Goal: Transaction & Acquisition: Book appointment/travel/reservation

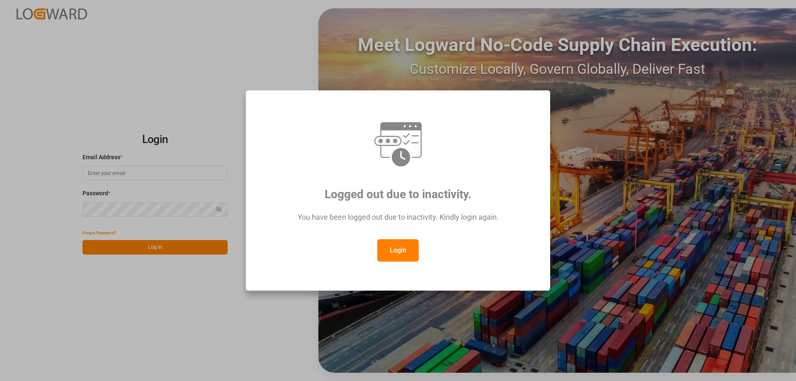
click at [381, 250] on button "Login" at bounding box center [397, 250] width 41 height 22
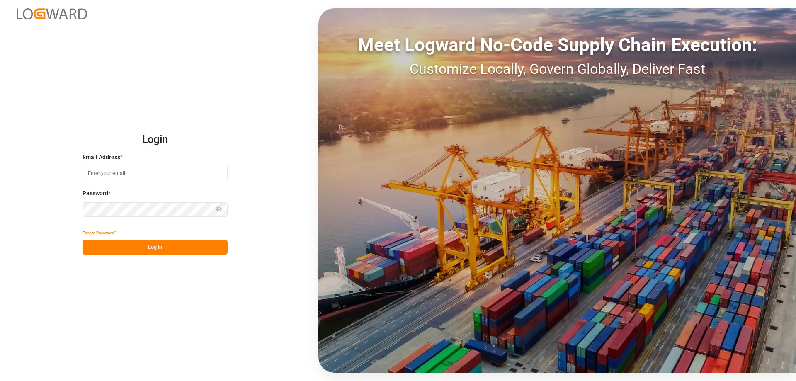
click at [116, 167] on input at bounding box center [154, 173] width 145 height 15
type input "[PERSON_NAME][EMAIL_ADDRESS][DOMAIN_NAME]"
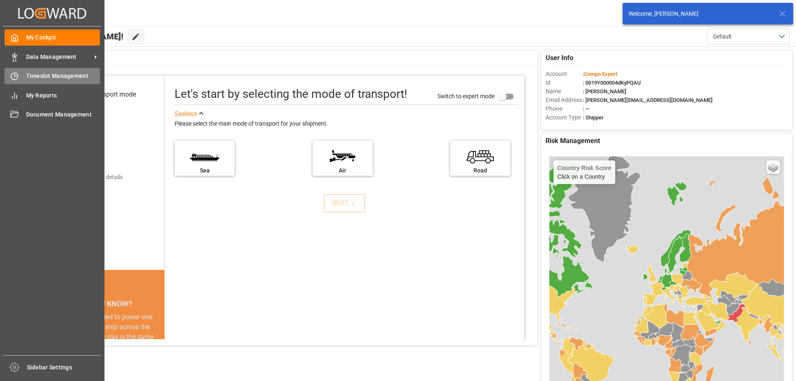
click at [27, 74] on span "Timeslot Management" at bounding box center [63, 76] width 74 height 9
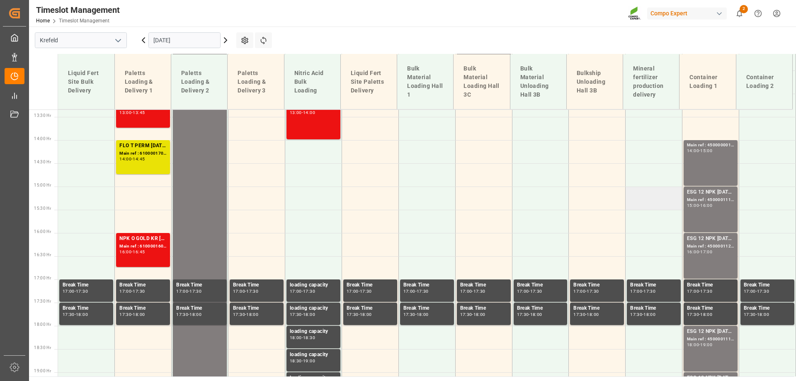
scroll to position [620, 0]
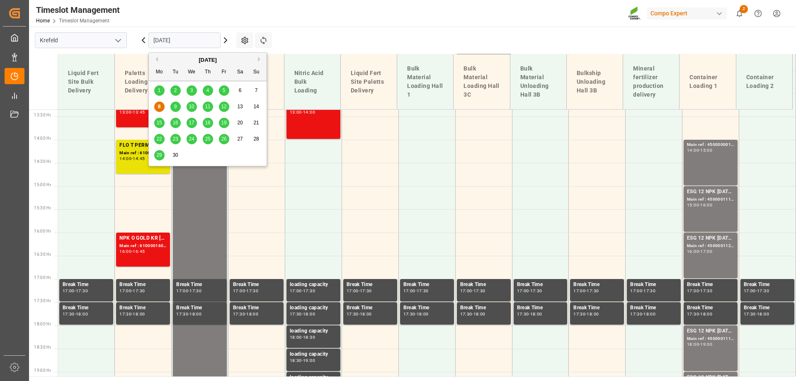
click at [158, 39] on input "[DATE]" at bounding box center [184, 40] width 72 height 16
click at [177, 104] on span "9" at bounding box center [175, 107] width 3 height 6
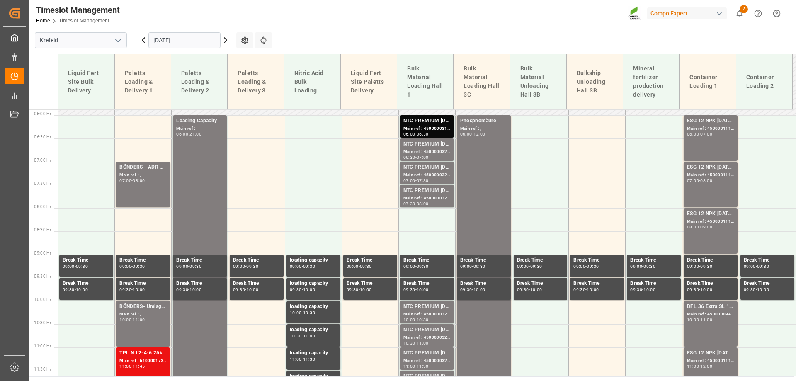
scroll to position [371, 0]
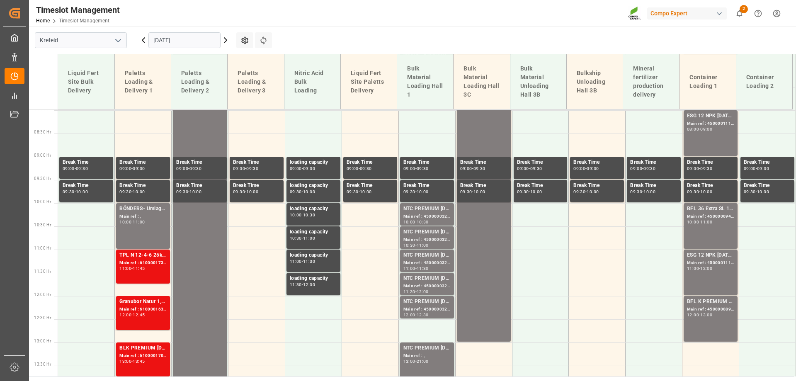
click at [172, 39] on input "[DATE]" at bounding box center [184, 40] width 72 height 16
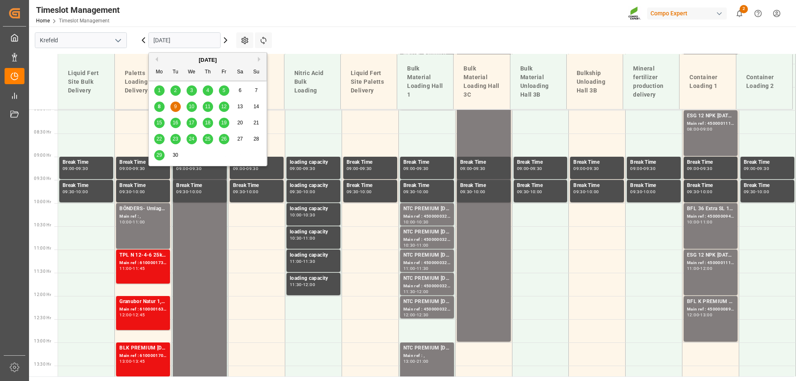
click at [191, 107] on span "10" at bounding box center [191, 107] width 5 height 6
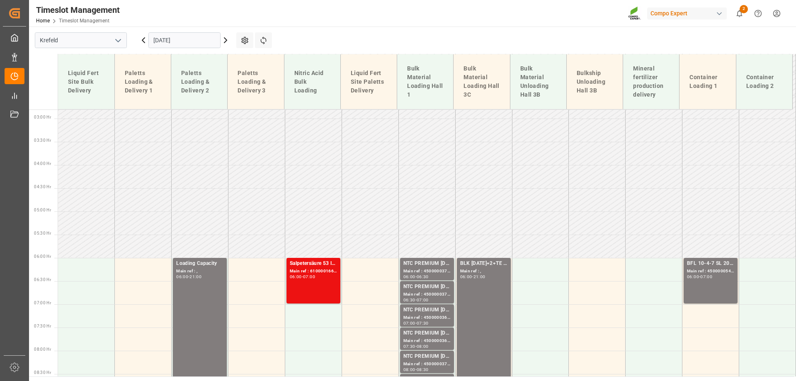
scroll to position [127, 0]
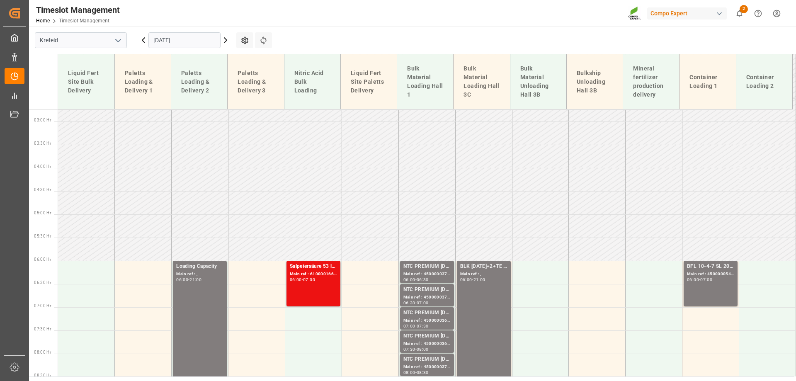
click at [175, 41] on input "[DATE]" at bounding box center [184, 40] width 72 height 16
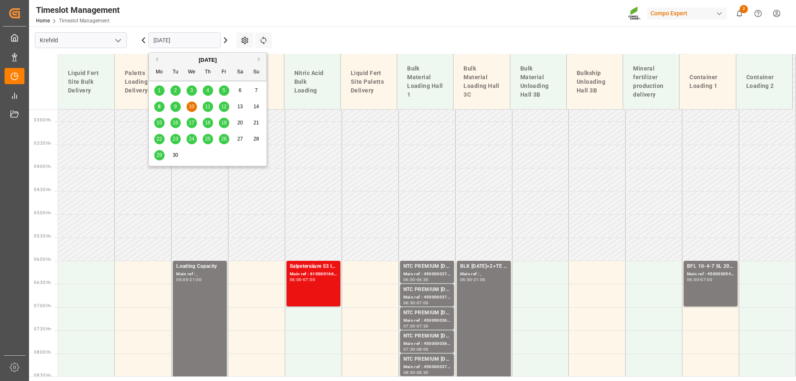
click at [156, 107] on div "8" at bounding box center [159, 107] width 10 height 10
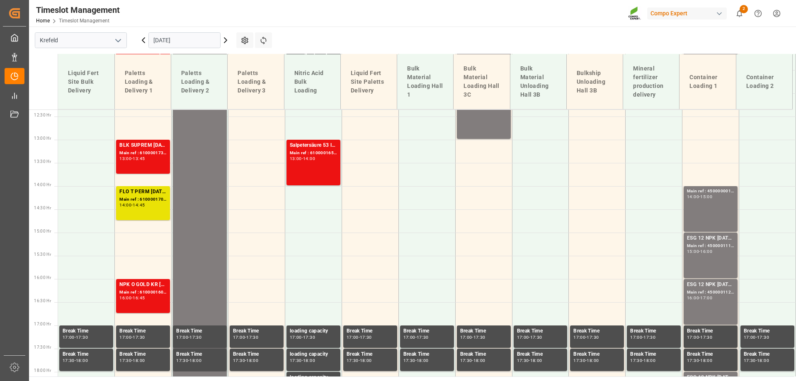
scroll to position [578, 0]
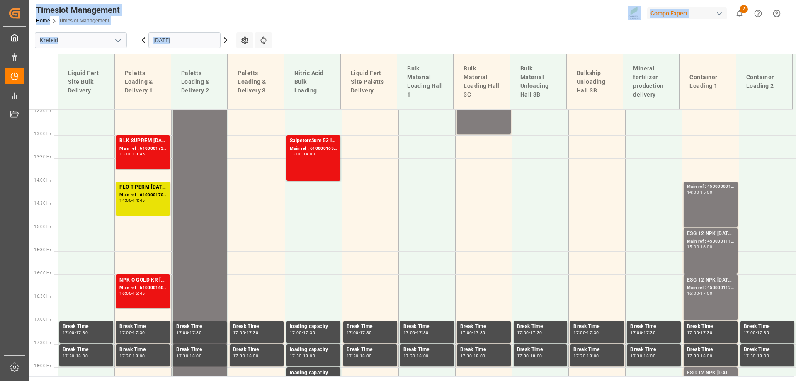
drag, startPoint x: 424, startPoint y: 30, endPoint x: 33, endPoint y: 7, distance: 391.9
click at [33, 7] on div "Timeslot Management Home Timeslot Management Compo Expert 2 Notifications Only …" at bounding box center [411, 190] width 765 height 381
click at [39, 9] on div "Timeslot Management" at bounding box center [78, 10] width 84 height 12
drag, startPoint x: 39, startPoint y: 9, endPoint x: 388, endPoint y: 46, distance: 351.5
click at [388, 46] on div "Timeslot Management Home Timeslot Management Compo Expert 2 Notifications Only …" at bounding box center [411, 190] width 765 height 381
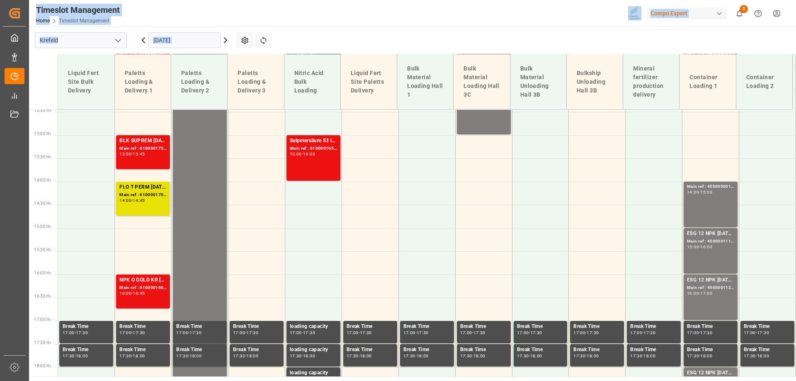
click at [388, 46] on main "[GEOGRAPHIC_DATA] [DATE] Settings Refresh Time Slots Liquid Fert Site Bulk Deli…" at bounding box center [411, 202] width 765 height 350
drag, startPoint x: 388, startPoint y: 46, endPoint x: 50, endPoint y: 6, distance: 341.1
click at [50, 6] on div "Timeslot Management Home Timeslot Management Compo Expert 2 Notifications Only …" at bounding box center [411, 190] width 765 height 381
click at [50, 6] on div "Timeslot Management" at bounding box center [78, 10] width 84 height 12
drag, startPoint x: 50, startPoint y: 6, endPoint x: 332, endPoint y: 38, distance: 283.7
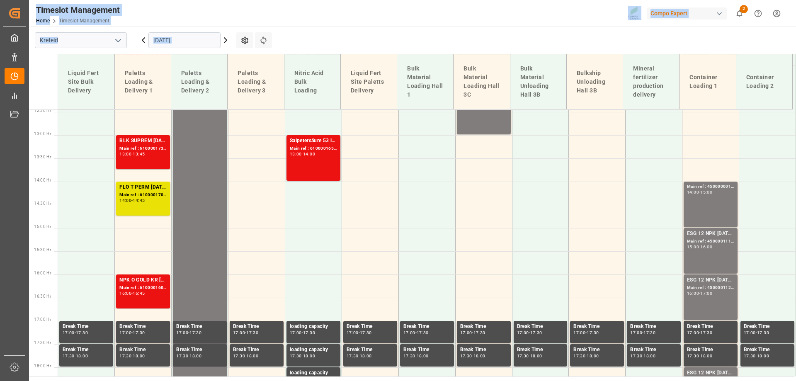
click at [332, 38] on div "Timeslot Management Home Timeslot Management Compo Expert 2 Notifications Only …" at bounding box center [411, 190] width 765 height 381
click at [332, 38] on main "[GEOGRAPHIC_DATA] [DATE] Settings Refresh Time Slots Liquid Fert Site Bulk Deli…" at bounding box center [411, 202] width 765 height 350
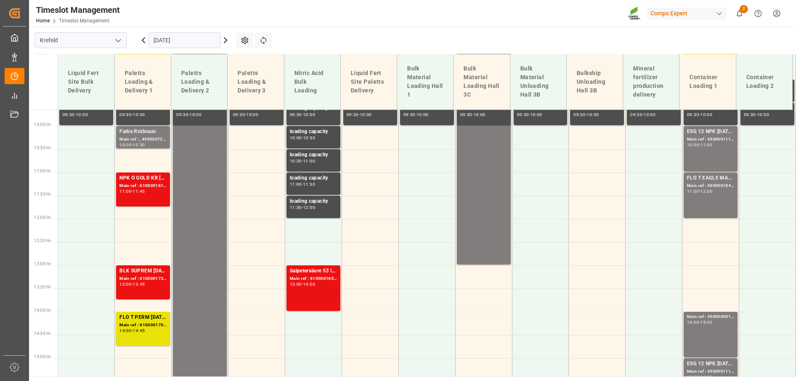
scroll to position [451, 0]
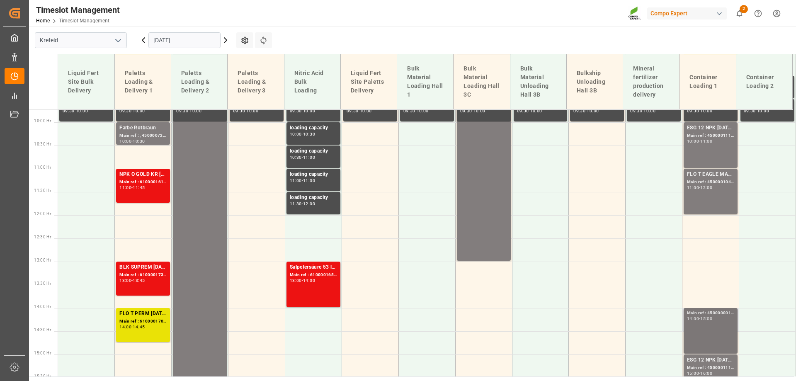
click at [709, 320] on div "15:00" at bounding box center [706, 319] width 12 height 4
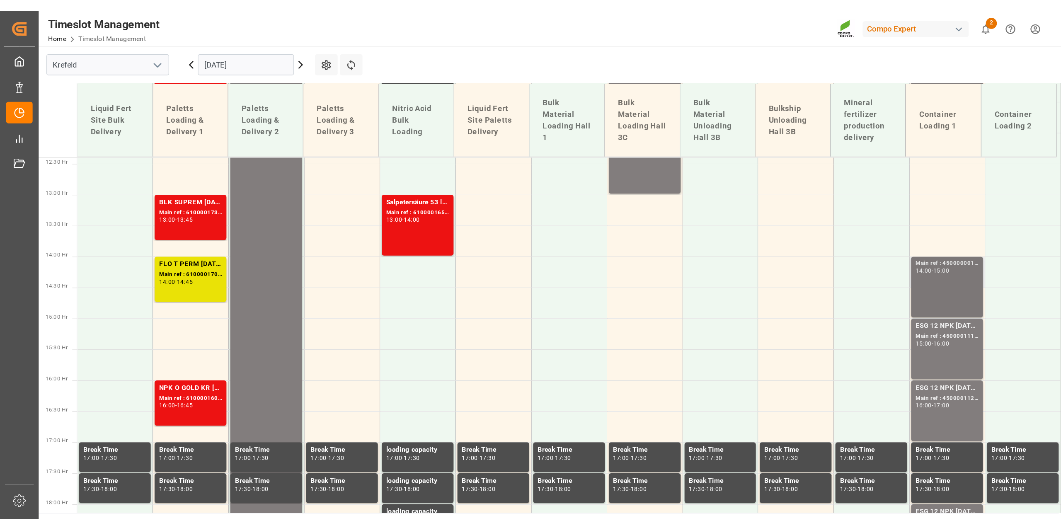
scroll to position [576, 0]
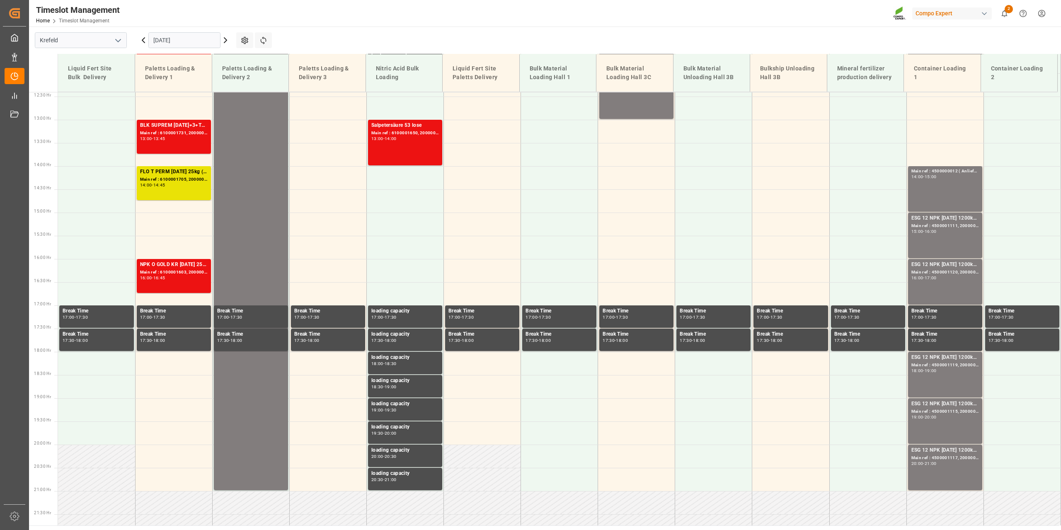
click at [165, 37] on input "[DATE]" at bounding box center [184, 40] width 72 height 16
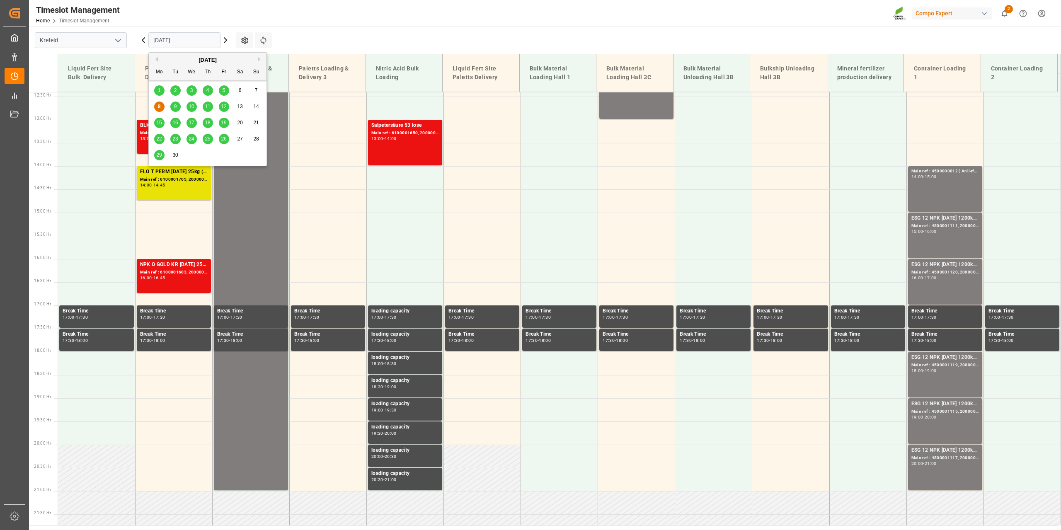
click at [192, 138] on span "24" at bounding box center [191, 139] width 5 height 6
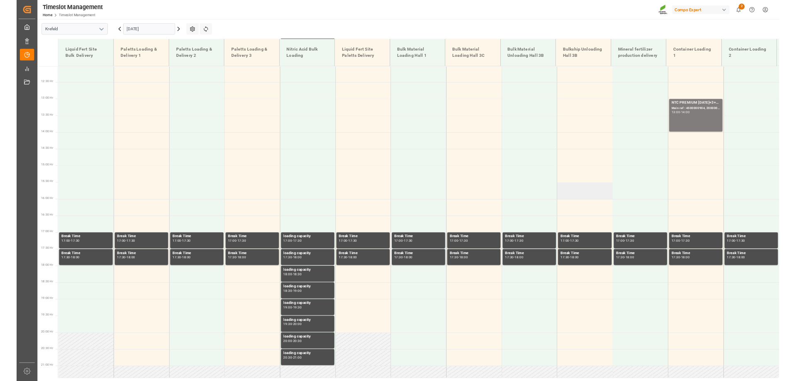
scroll to position [560, 0]
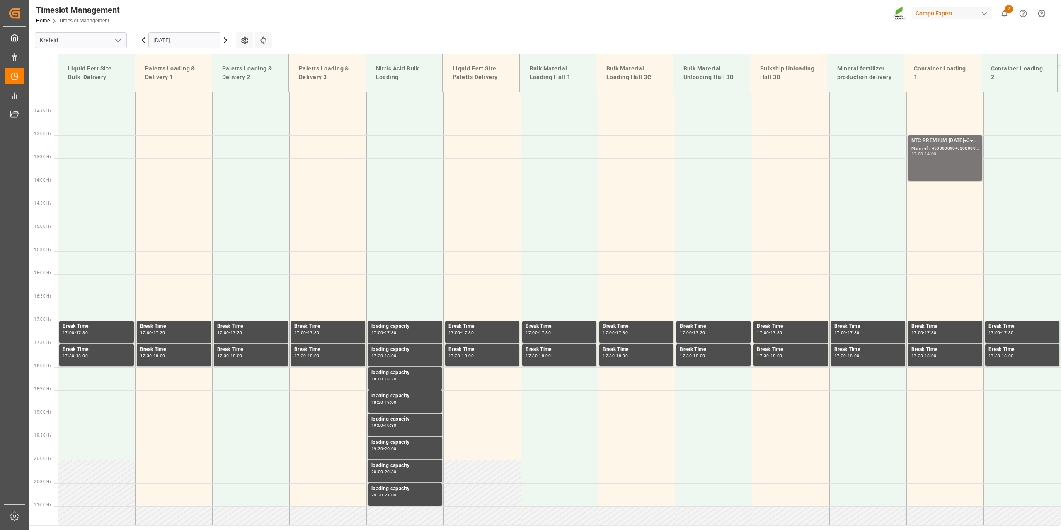
click at [795, 153] on div "14:00" at bounding box center [931, 154] width 12 height 4
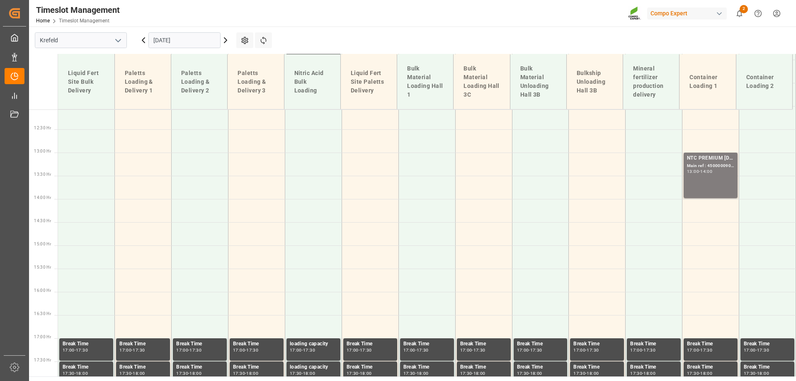
click at [169, 37] on input "[DATE]" at bounding box center [184, 40] width 72 height 16
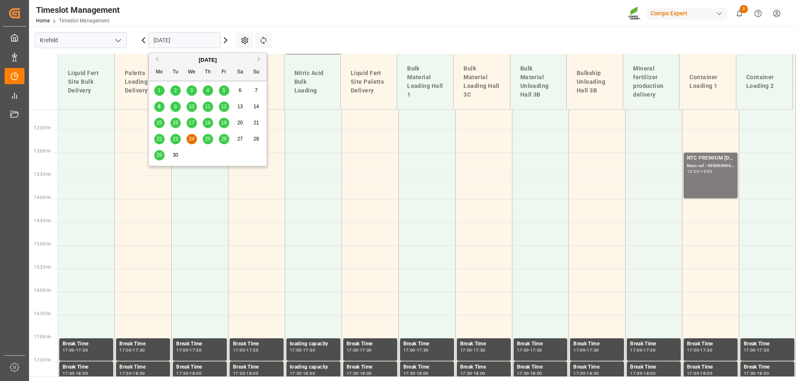
click at [158, 107] on span "8" at bounding box center [159, 107] width 3 height 6
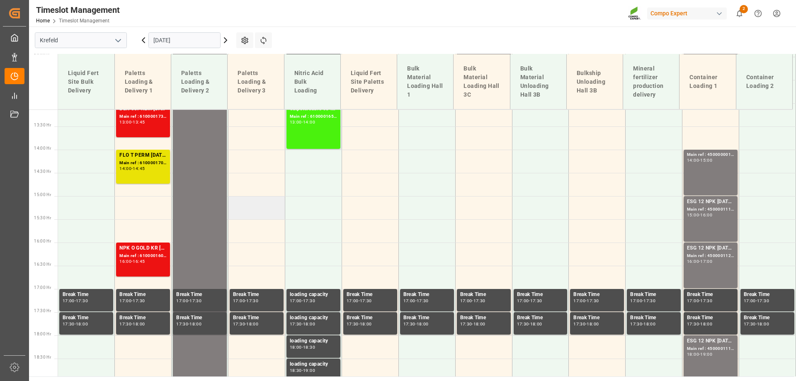
scroll to position [611, 0]
